Goal: Entertainment & Leisure: Consume media (video, audio)

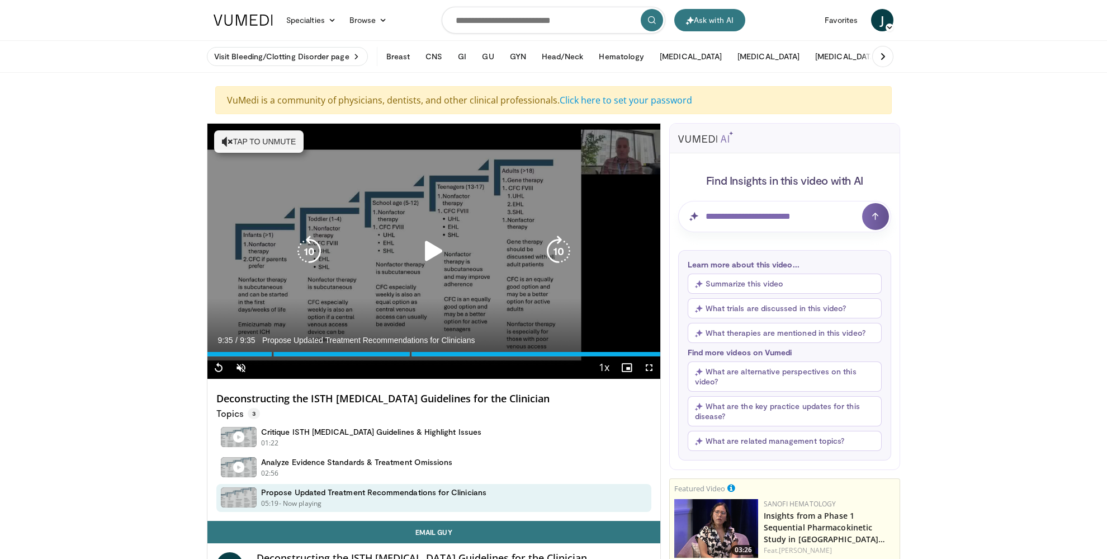
click at [232, 134] on button "Tap to unmute" at bounding box center [258, 141] width 89 height 22
click at [426, 254] on icon "Video Player" at bounding box center [433, 250] width 31 height 31
